Goal: Information Seeking & Learning: Find specific fact

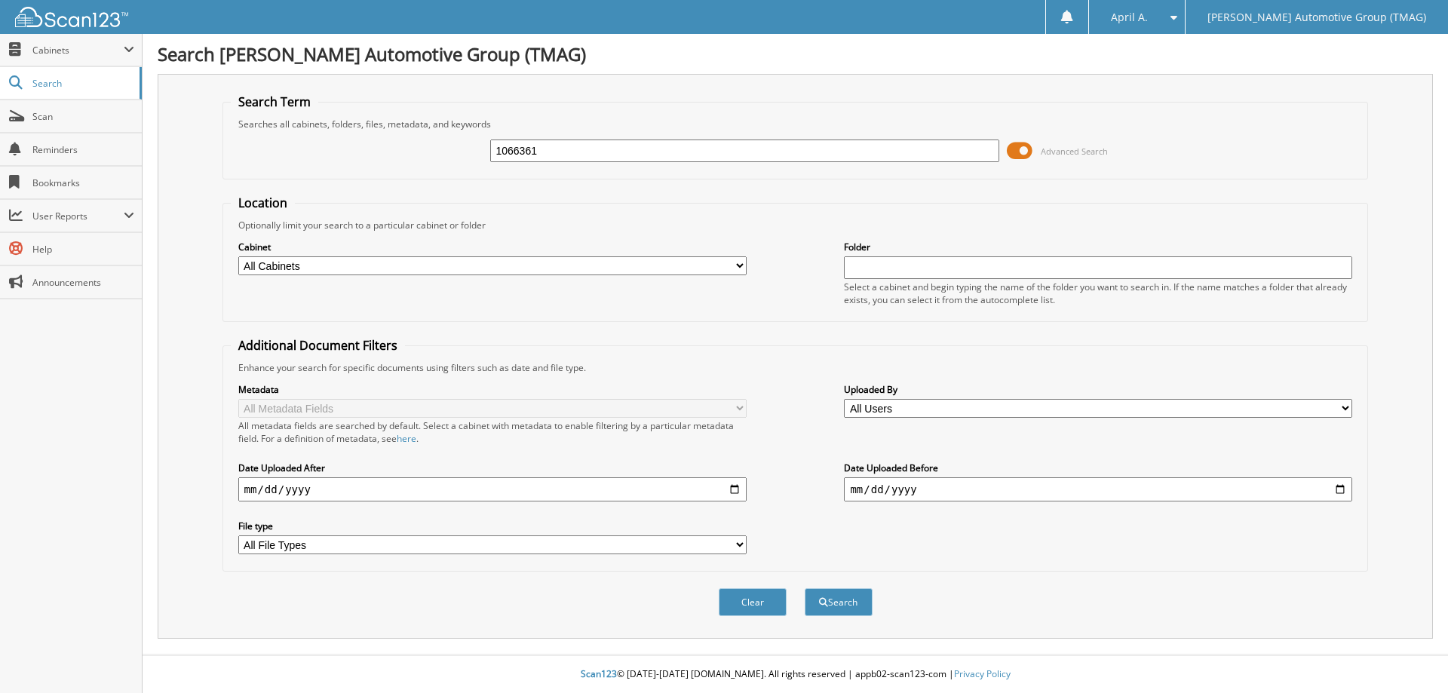
type input "1066361"
click at [804, 588] on button "Search" at bounding box center [838, 602] width 68 height 28
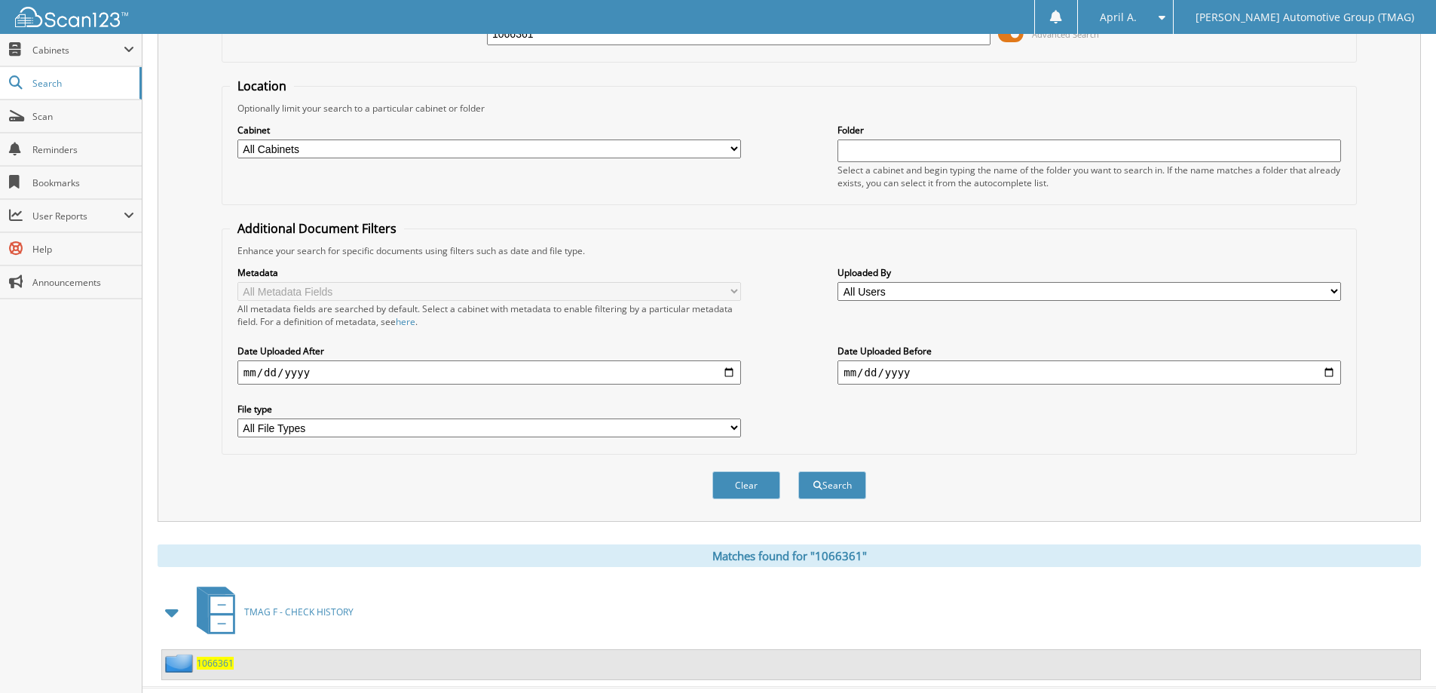
scroll to position [150, 0]
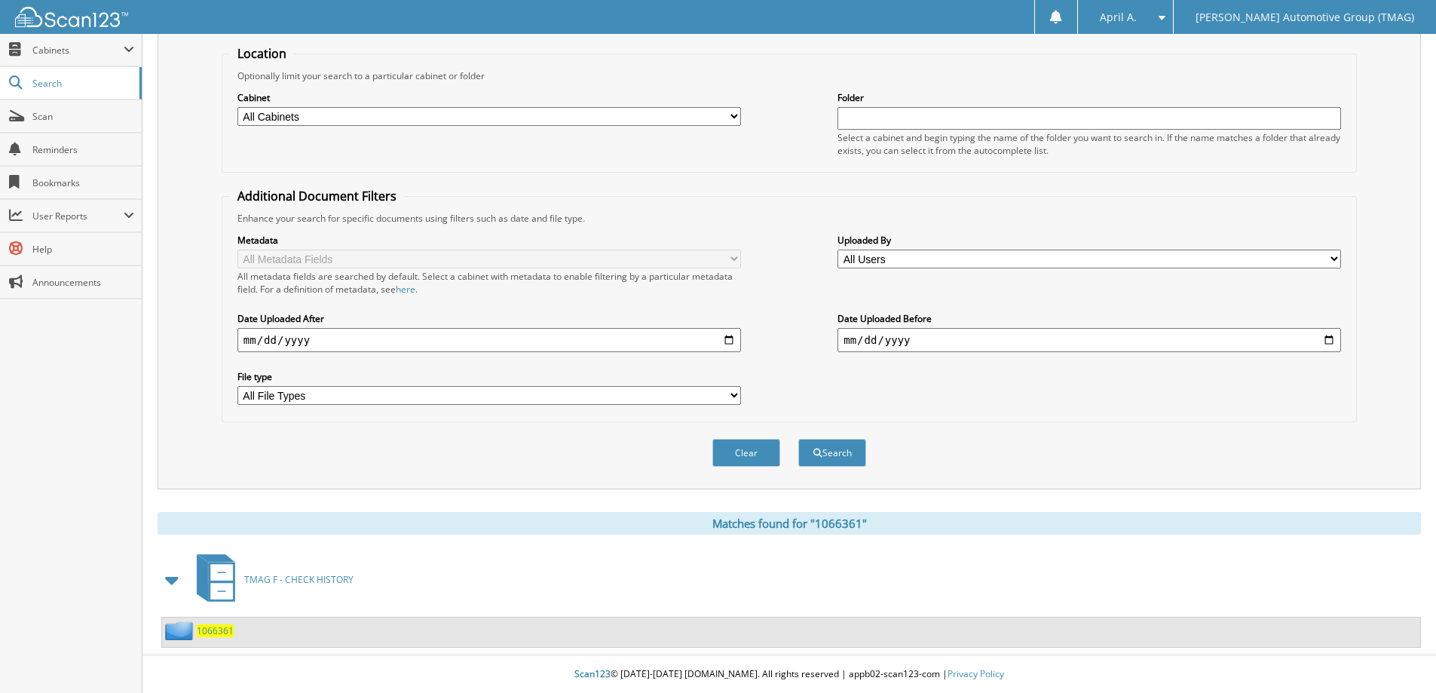
click at [216, 635] on span "1066361" at bounding box center [215, 630] width 37 height 13
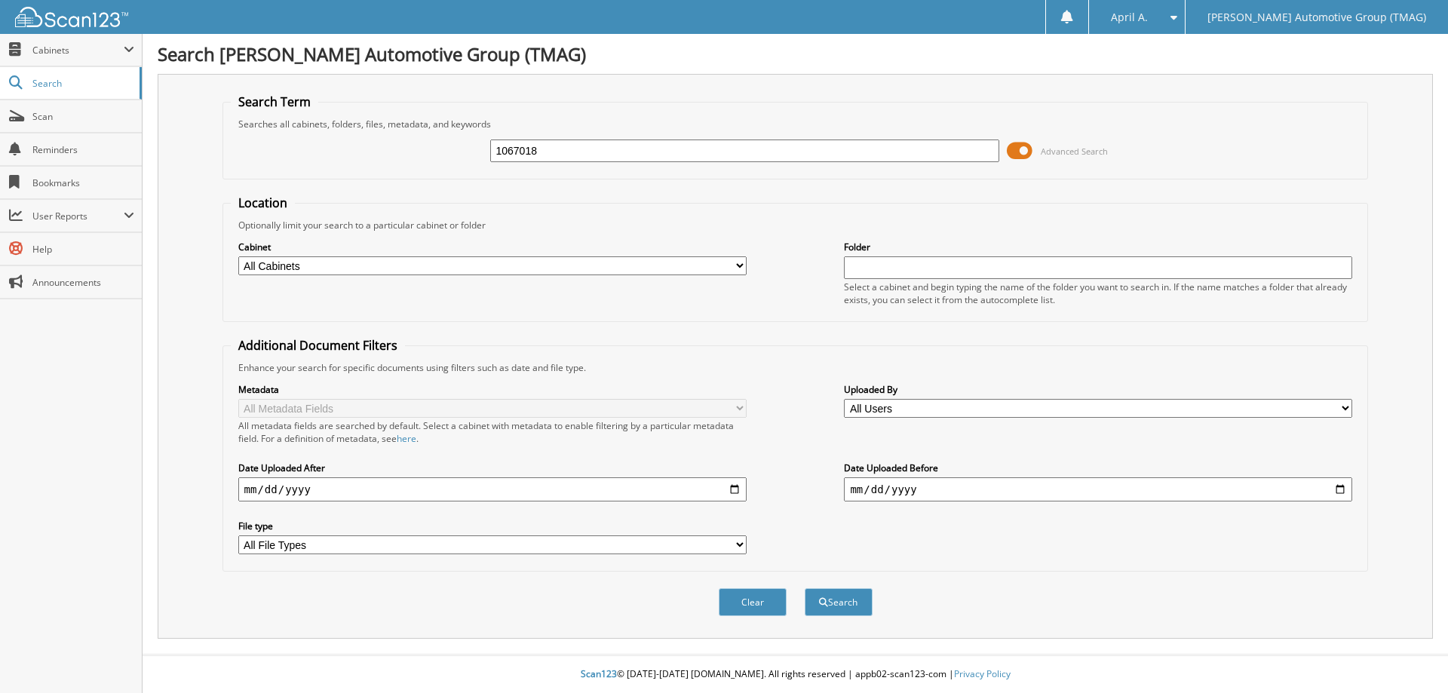
type input "1067018"
click at [804, 588] on button "Search" at bounding box center [838, 602] width 68 height 28
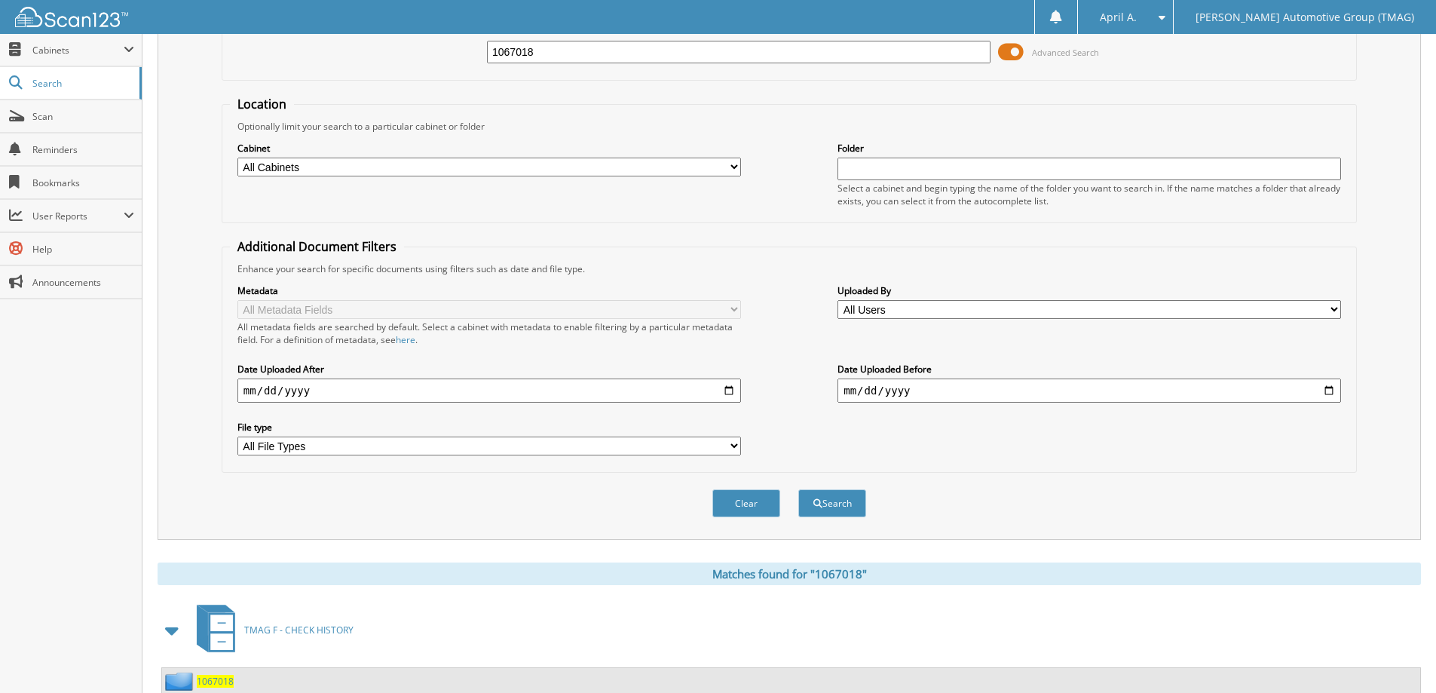
scroll to position [150, 0]
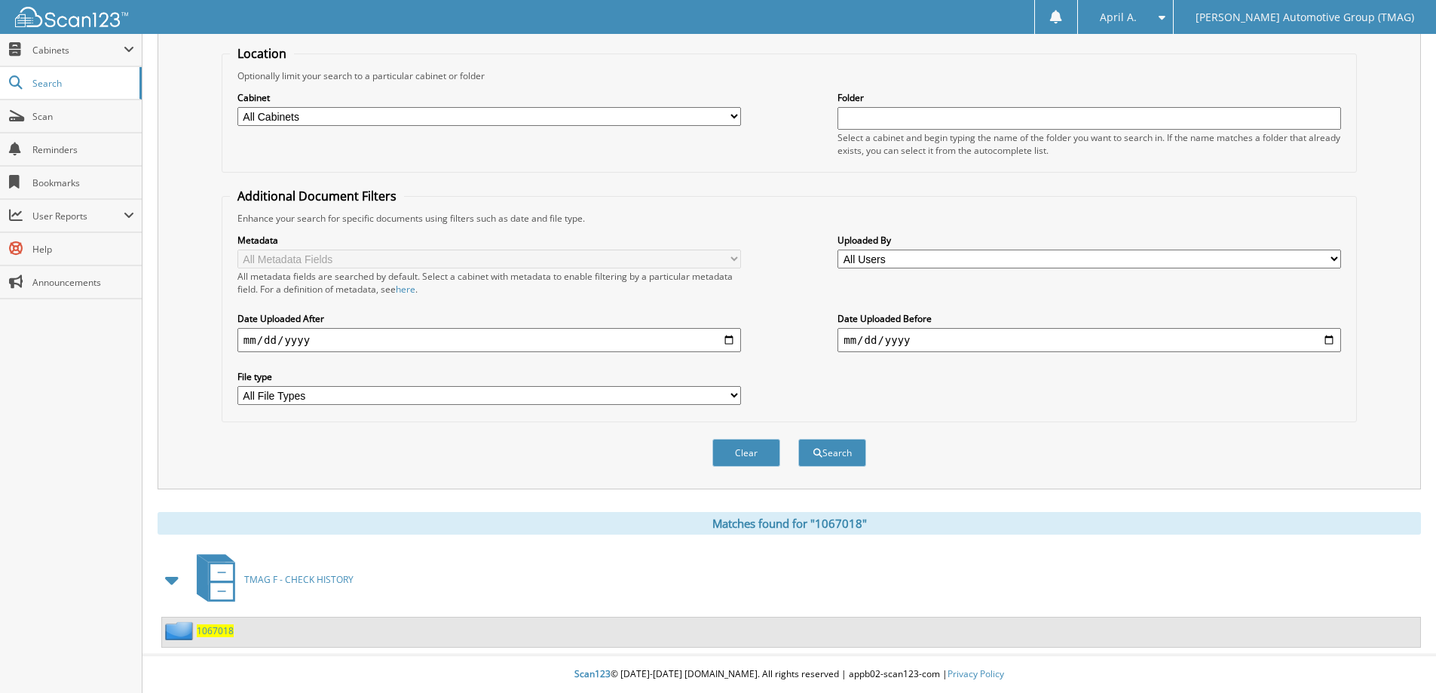
click at [219, 625] on span "1067018" at bounding box center [215, 630] width 37 height 13
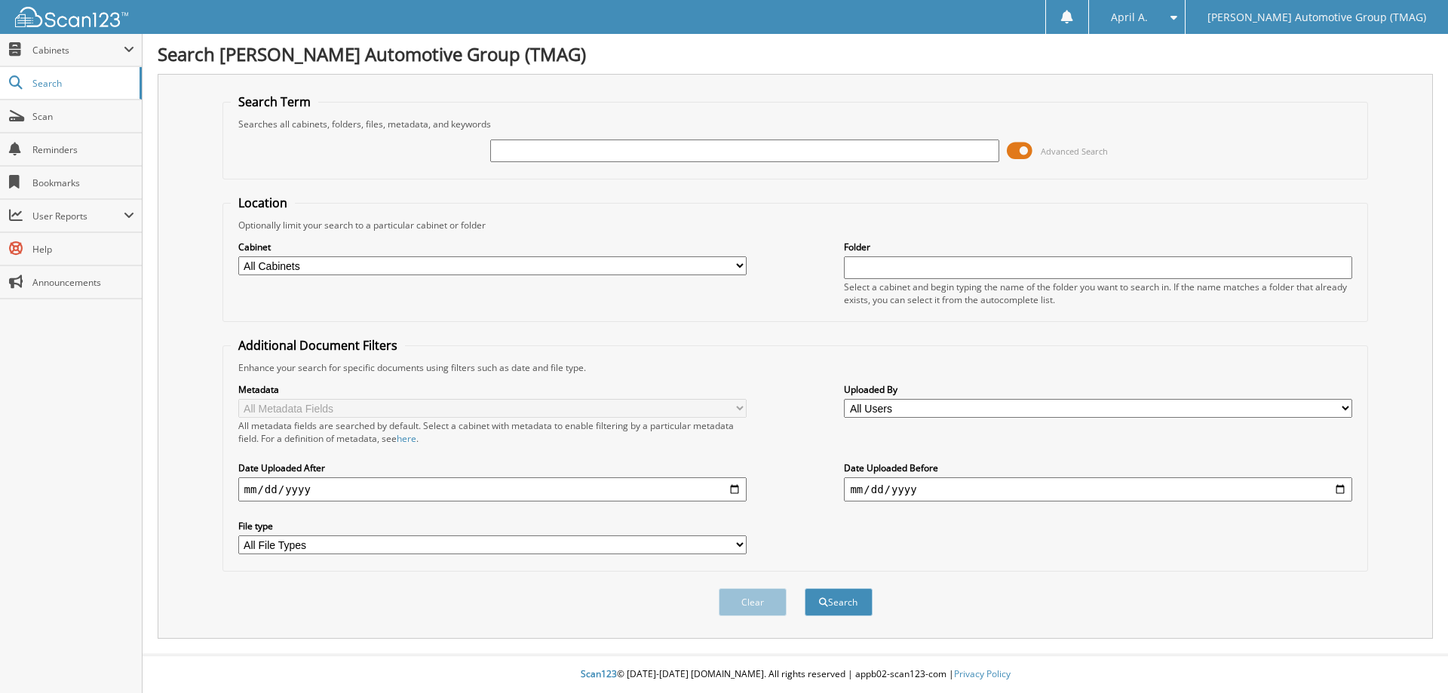
click at [534, 160] on input "text" at bounding box center [744, 150] width 508 height 23
type input "1067588"
click at [804, 588] on button "Search" at bounding box center [838, 602] width 68 height 28
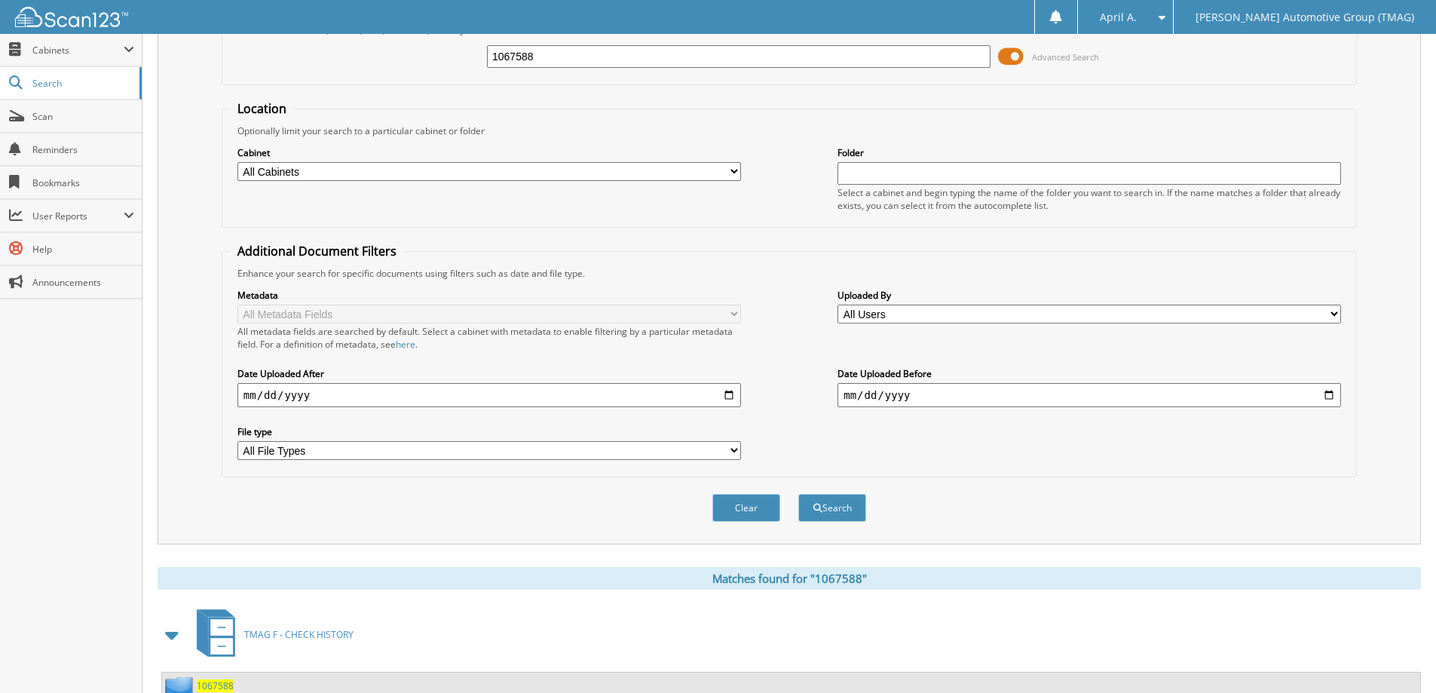
scroll to position [150, 0]
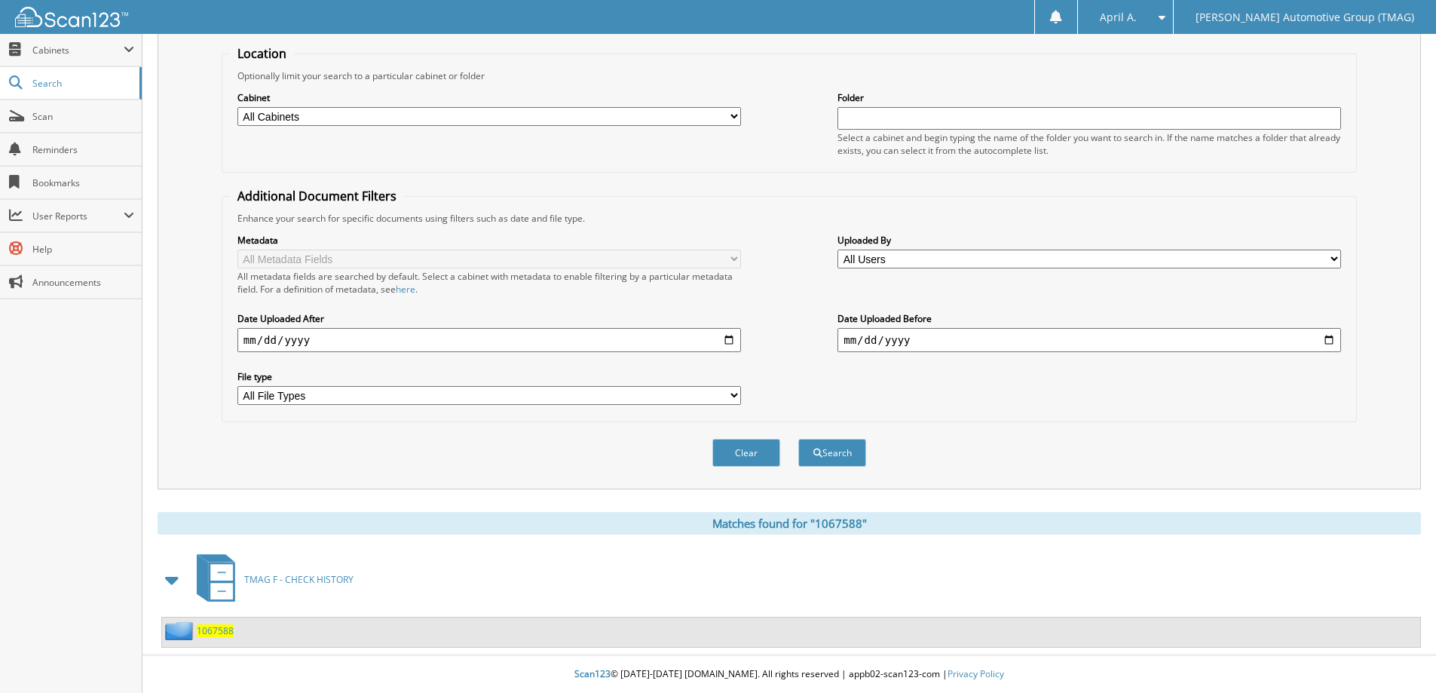
click at [219, 633] on span "1067588" at bounding box center [215, 630] width 37 height 13
